Goal: Find specific page/section

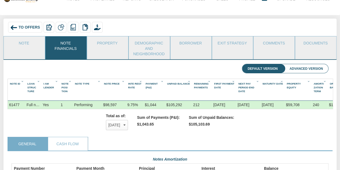
scroll to position [86, 317]
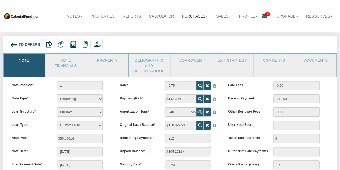
click at [185, 16] on link "Purchases" at bounding box center [195, 16] width 34 height 12
click at [177, 27] on link "Offers" at bounding box center [190, 27] width 42 height 7
